Goal: Information Seeking & Learning: Learn about a topic

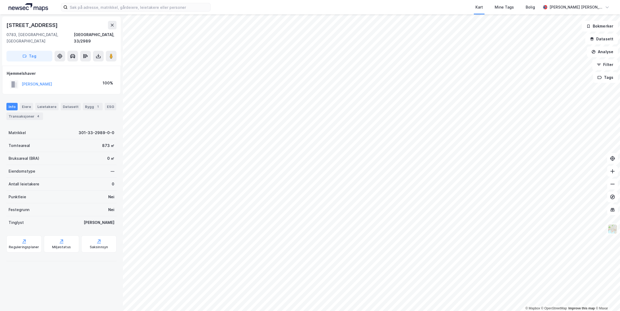
click at [93, 237] on div "Saksinnsyn" at bounding box center [98, 243] width 35 height 17
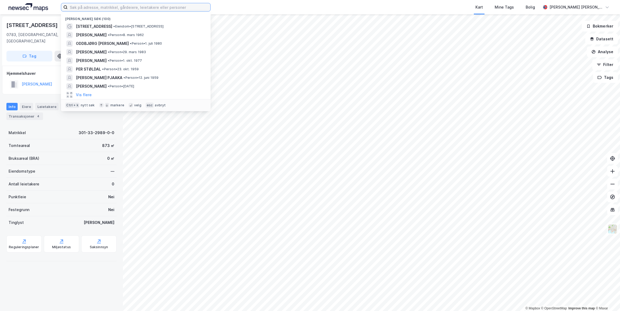
click at [121, 6] on input at bounding box center [139, 7] width 143 height 8
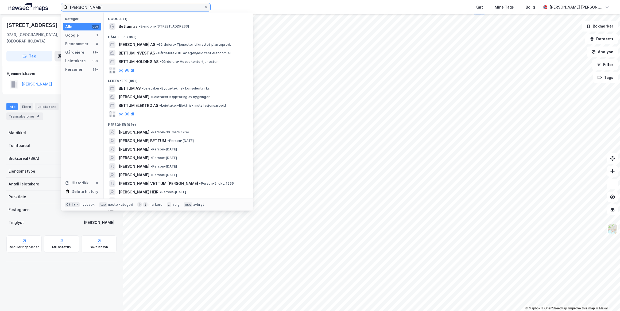
type input "[PERSON_NAME]"
click at [131, 88] on span "BETTUM AS" at bounding box center [130, 88] width 22 height 6
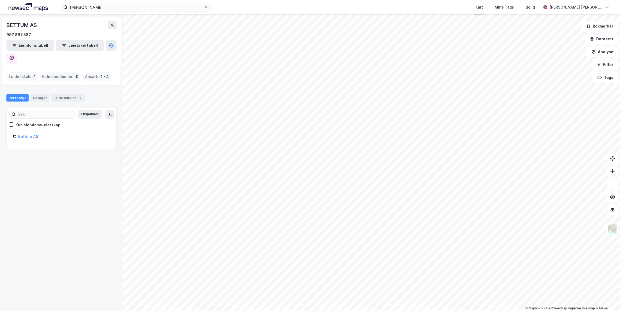
click at [27, 134] on link "Bettum AS" at bounding box center [28, 136] width 20 height 5
click at [27, 133] on div "Bettum AS" at bounding box center [64, 136] width 92 height 6
click at [26, 134] on link "Bettum AS" at bounding box center [28, 136] width 20 height 5
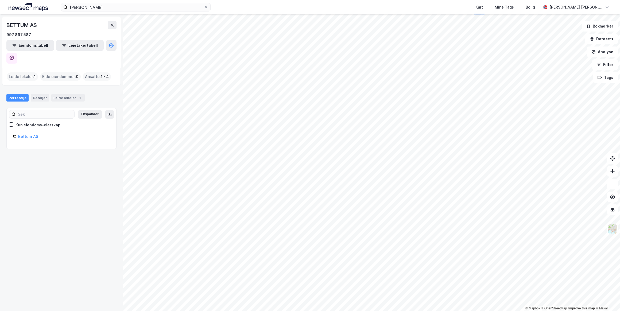
click at [28, 134] on link "Bettum AS" at bounding box center [28, 136] width 20 height 5
click at [42, 94] on div "Detaljer" at bounding box center [40, 97] width 18 height 7
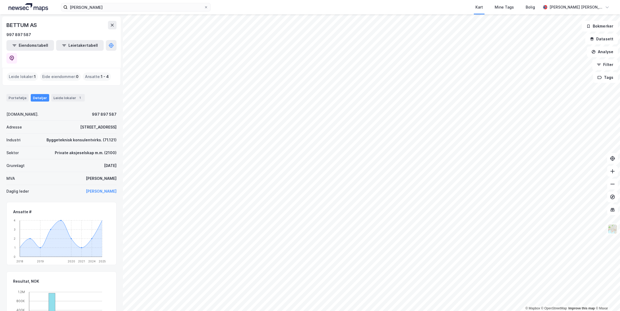
click at [111, 26] on icon at bounding box center [112, 25] width 4 height 4
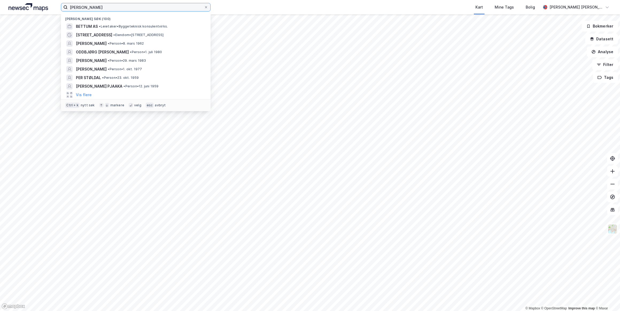
drag, startPoint x: 100, startPoint y: 9, endPoint x: 50, endPoint y: 5, distance: 50.4
click at [50, 5] on div "[PERSON_NAME] søk (100) BETTUM AS • [PERSON_NAME] konsulentvirks. [STREET_ADDRE…" at bounding box center [310, 7] width 620 height 14
paste input "Afework Gebisso"
type input "Afework Gebisso"
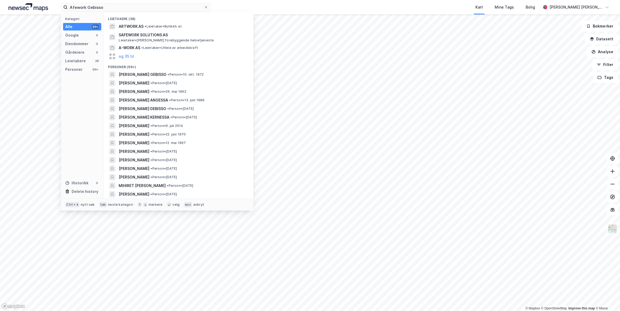
click at [149, 73] on span "[PERSON_NAME] GEBISSO" at bounding box center [143, 74] width 48 height 6
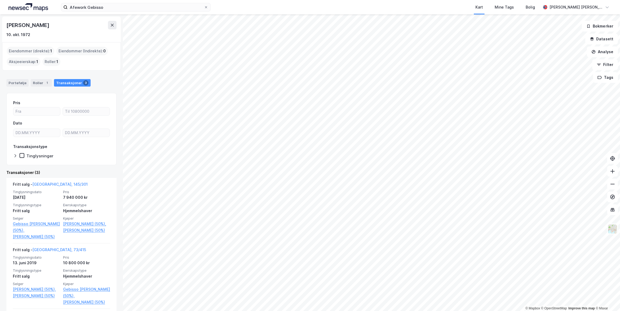
click at [113, 26] on icon at bounding box center [112, 25] width 4 height 4
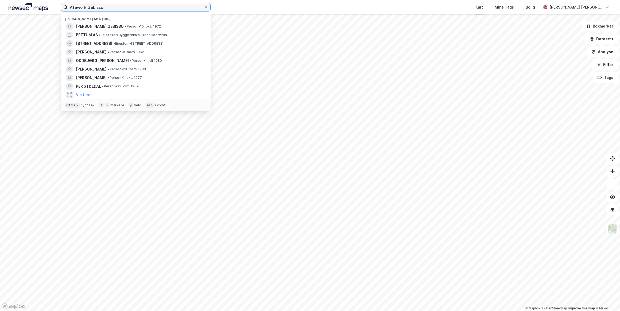
click at [107, 6] on input "Afework Gebisso" at bounding box center [136, 7] width 136 height 8
drag, startPoint x: 114, startPoint y: 7, endPoint x: 29, endPoint y: 3, distance: 85.0
click at [29, 3] on div "Afework Gebisso Nylige søk (100) [PERSON_NAME] GEBISSO • Person • 10. okt. 1972…" at bounding box center [310, 7] width 620 height 14
paste input "Lovisa Worge"
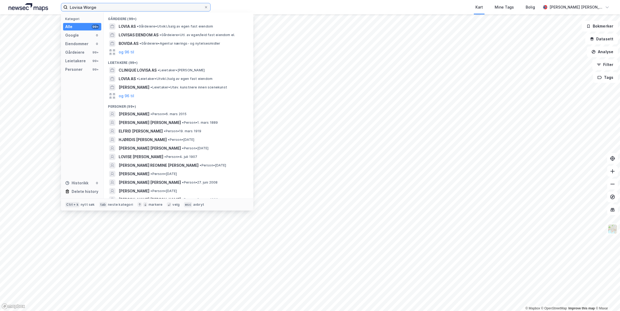
type input "Lovisa Worge"
click at [206, 7] on icon at bounding box center [205, 7] width 3 height 3
click at [204, 7] on input "Lovisa Worge" at bounding box center [136, 7] width 136 height 8
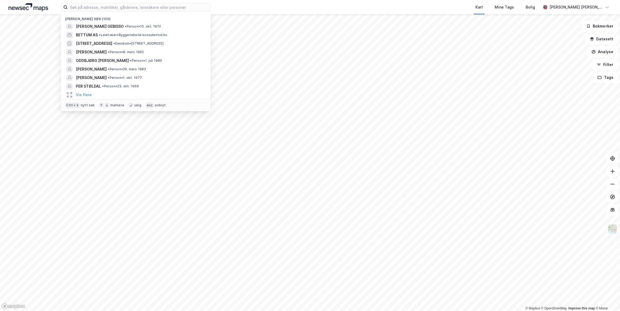
click at [90, 42] on span "[STREET_ADDRESS]" at bounding box center [94, 43] width 36 height 6
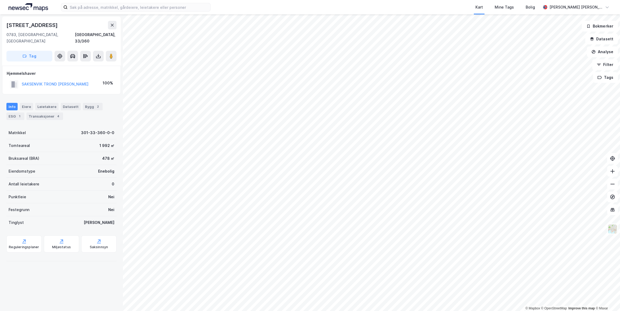
click at [0, 0] on button "SAKSENVIK TROND [PERSON_NAME]" at bounding box center [0, 0] width 0 height 0
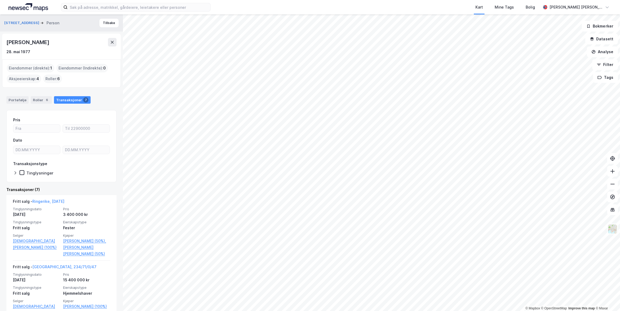
drag, startPoint x: 63, startPoint y: 40, endPoint x: 3, endPoint y: 40, distance: 60.4
click at [3, 40] on div "[PERSON_NAME] 28. mai 1977" at bounding box center [61, 47] width 119 height 26
drag, startPoint x: 3, startPoint y: 40, endPoint x: 35, endPoint y: 43, distance: 32.2
copy div "[PERSON_NAME]"
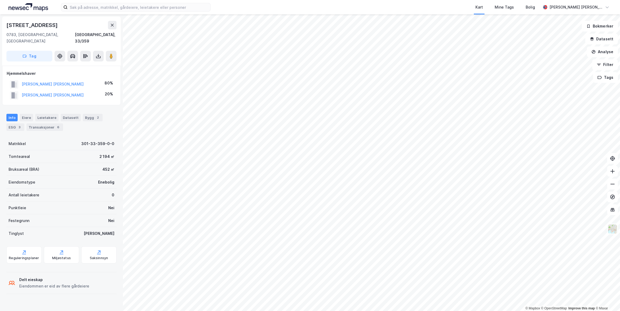
click at [0, 0] on button "[PERSON_NAME] [PERSON_NAME]" at bounding box center [0, 0] width 0 height 0
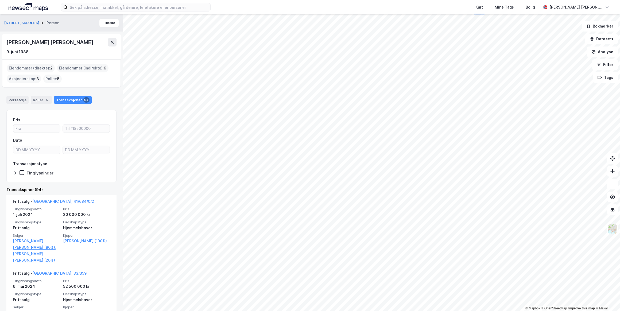
drag, startPoint x: 85, startPoint y: 42, endPoint x: 11, endPoint y: 39, distance: 74.6
click at [11, 39] on div "[PERSON_NAME] [PERSON_NAME]" at bounding box center [61, 42] width 110 height 9
drag, startPoint x: 11, startPoint y: 39, endPoint x: 75, endPoint y: 54, distance: 65.3
click at [75, 54] on div "9. juni 1988" at bounding box center [61, 52] width 110 height 6
drag, startPoint x: 90, startPoint y: 43, endPoint x: 85, endPoint y: 42, distance: 5.2
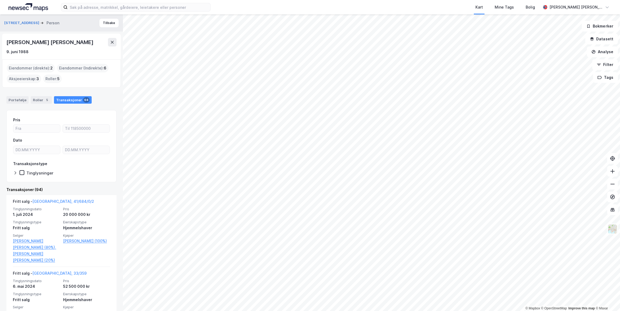
click at [85, 42] on div "[PERSON_NAME] [PERSON_NAME]" at bounding box center [61, 42] width 110 height 9
click at [96, 191] on div "Transaksjoner (94)" at bounding box center [61, 189] width 110 height 6
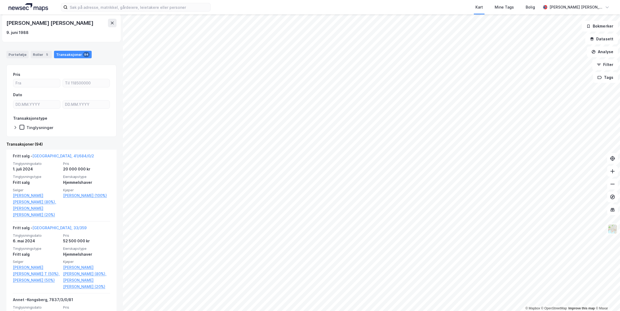
scroll to position [73, 0]
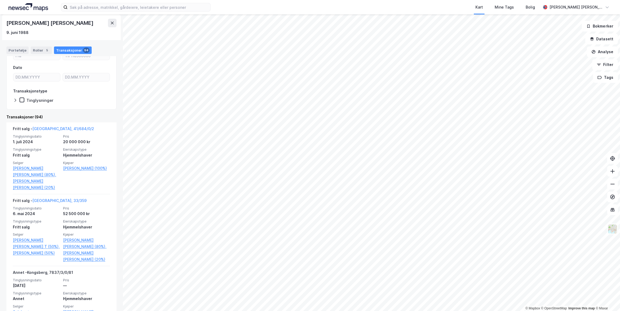
click at [84, 168] on link "[PERSON_NAME] (100%)" at bounding box center [86, 168] width 47 height 6
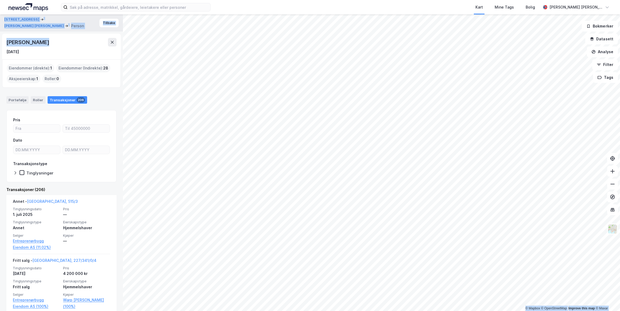
drag, startPoint x: 43, startPoint y: 43, endPoint x: -1, endPoint y: 42, distance: 43.8
click at [0, 42] on html "Kart Mine Tags [PERSON_NAME] [PERSON_NAME] [PERSON_NAME] © Mapbox © OpenStreetM…" at bounding box center [310, 155] width 620 height 311
drag, startPoint x: -1, startPoint y: 42, endPoint x: 61, endPoint y: 46, distance: 62.1
click at [61, 46] on div "[PERSON_NAME]" at bounding box center [61, 42] width 110 height 9
click at [65, 36] on div "[PERSON_NAME] [DATE]" at bounding box center [61, 47] width 119 height 26
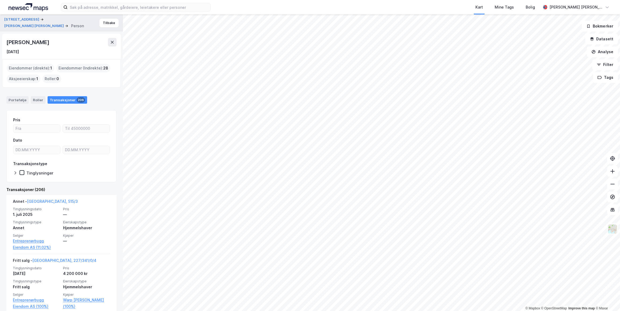
drag, startPoint x: 73, startPoint y: 54, endPoint x: 78, endPoint y: 55, distance: 4.7
click at [73, 54] on div "[DATE]" at bounding box center [61, 52] width 110 height 6
drag, startPoint x: 45, startPoint y: 42, endPoint x: 7, endPoint y: 42, distance: 37.7
click at [7, 42] on div "[PERSON_NAME]" at bounding box center [61, 42] width 110 height 9
drag, startPoint x: 7, startPoint y: 42, endPoint x: 19, endPoint y: 42, distance: 11.8
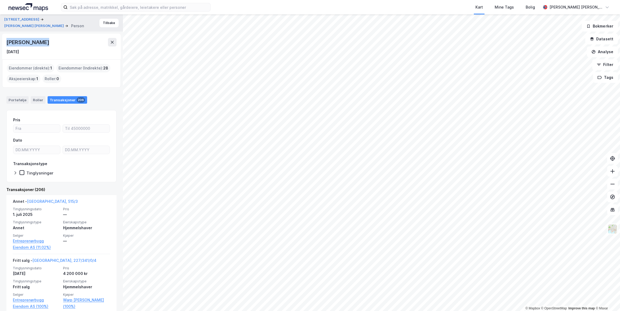
copy div "[PERSON_NAME]"
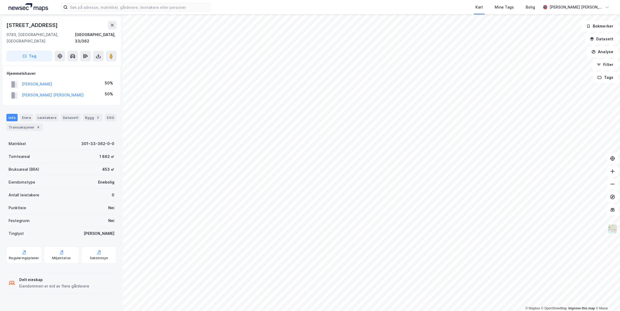
click at [0, 0] on button "[PERSON_NAME]" at bounding box center [0, 0] width 0 height 0
click at [0, 0] on button "[PERSON_NAME] [PERSON_NAME]" at bounding box center [0, 0] width 0 height 0
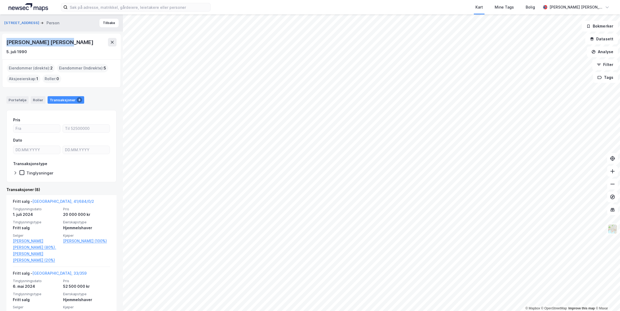
drag, startPoint x: 66, startPoint y: 41, endPoint x: 3, endPoint y: 38, distance: 63.4
click at [3, 38] on div "[PERSON_NAME] [PERSON_NAME] 5. [PERSON_NAME] 1990" at bounding box center [61, 47] width 119 height 26
drag, startPoint x: 3, startPoint y: 38, endPoint x: 37, endPoint y: 41, distance: 34.9
copy div "[PERSON_NAME] [PERSON_NAME]"
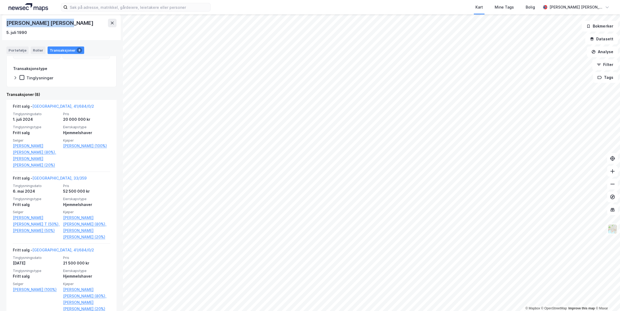
scroll to position [97, 0]
click at [35, 158] on link "[PERSON_NAME] [PERSON_NAME] (20%)" at bounding box center [36, 160] width 47 height 13
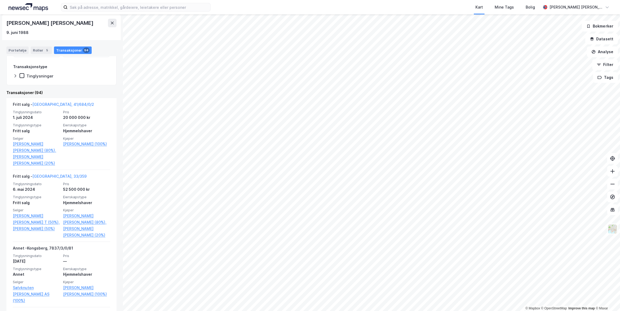
click at [14, 158] on link "[PERSON_NAME] [PERSON_NAME] (20%)" at bounding box center [36, 160] width 47 height 13
click at [66, 50] on div "Transaksjoner 94" at bounding box center [73, 49] width 38 height 7
drag, startPoint x: 87, startPoint y: 23, endPoint x: 6, endPoint y: 23, distance: 80.7
click at [6, 23] on div "[PERSON_NAME] [PERSON_NAME]" at bounding box center [61, 23] width 110 height 9
copy div "[PERSON_NAME] [PERSON_NAME]"
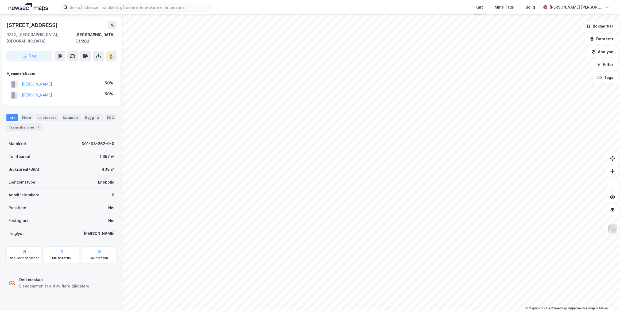
click at [0, 0] on button "[PERSON_NAME]" at bounding box center [0, 0] width 0 height 0
